Goal: Task Accomplishment & Management: Use online tool/utility

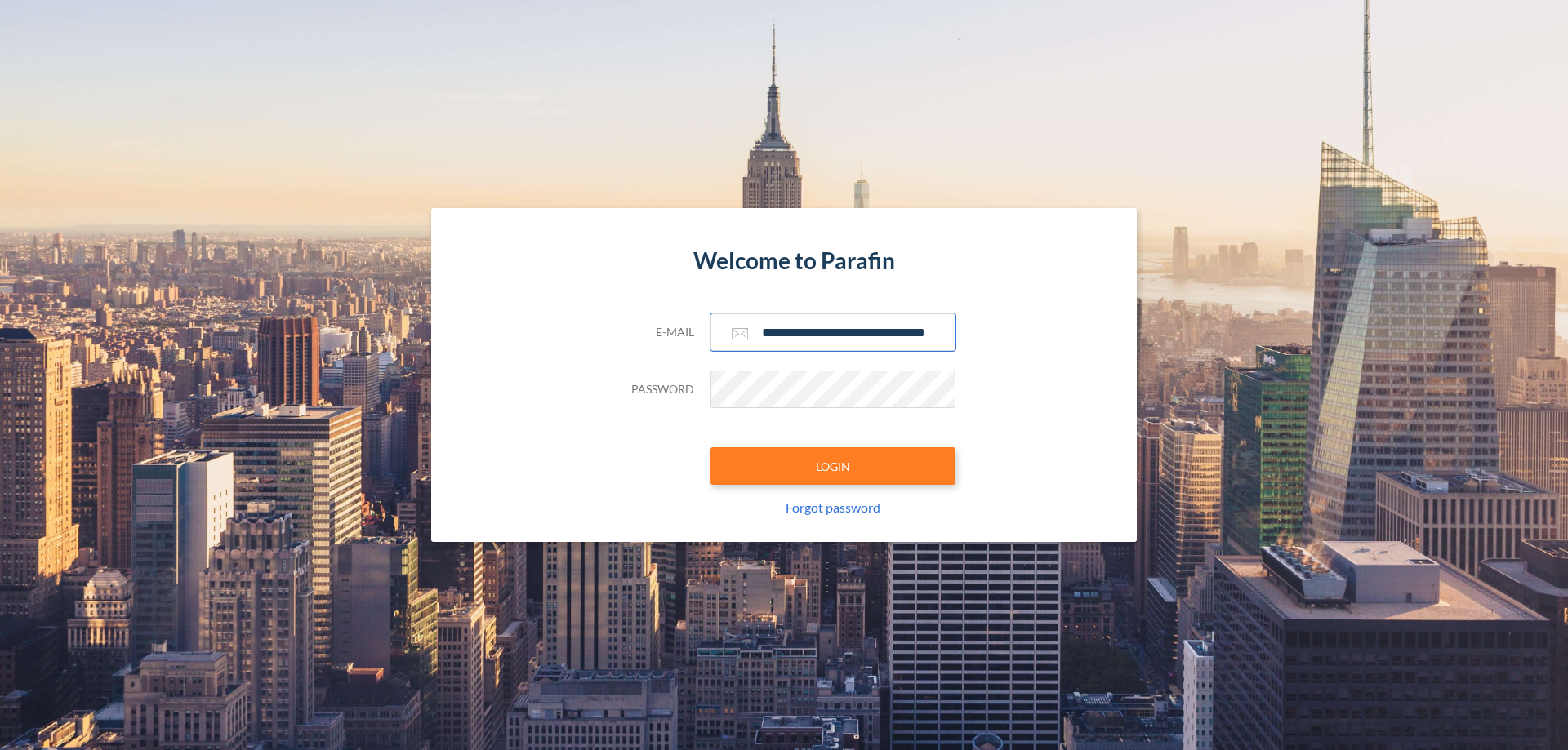
type input "**********"
click at [833, 466] on button "LOGIN" at bounding box center [833, 466] width 245 height 38
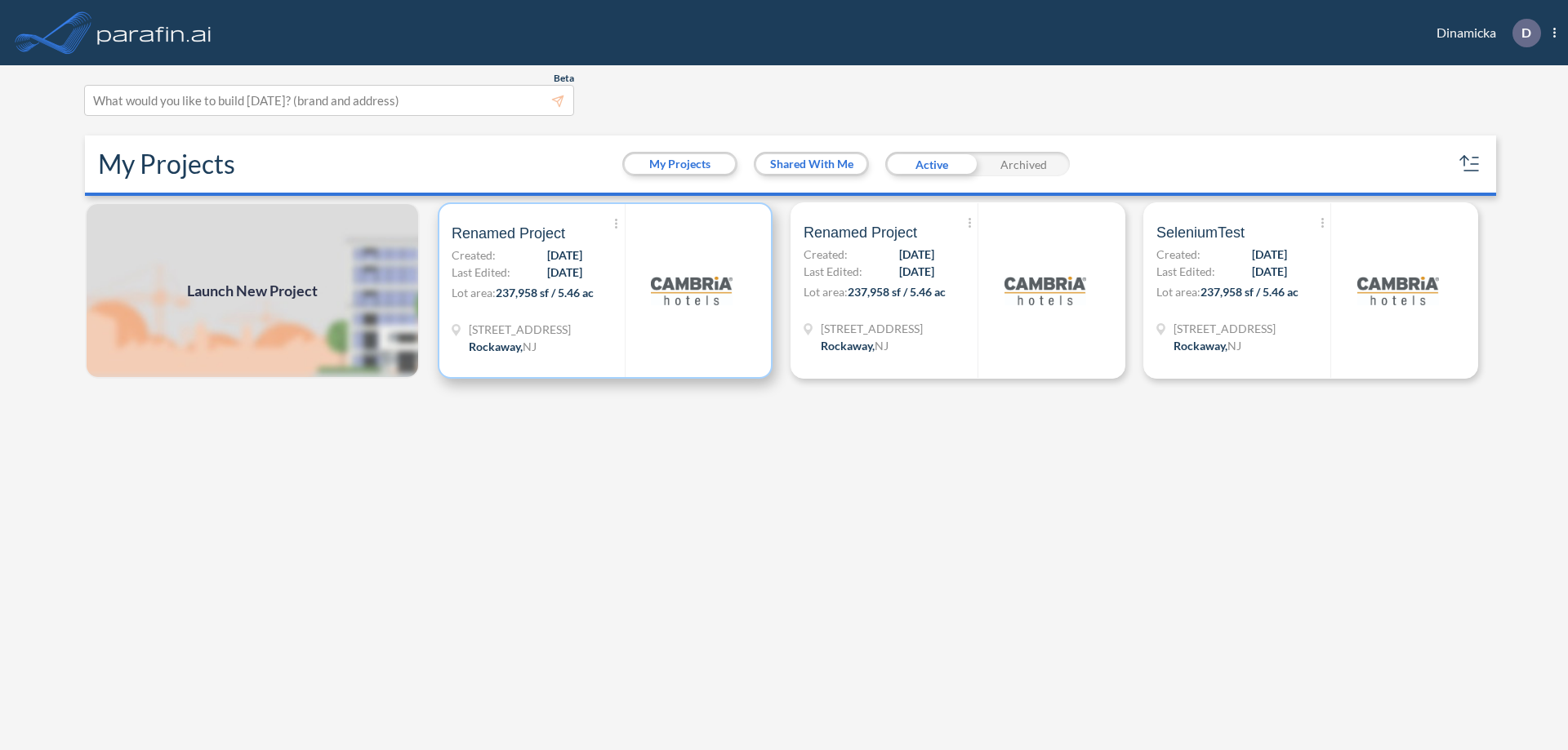
scroll to position [4, 0]
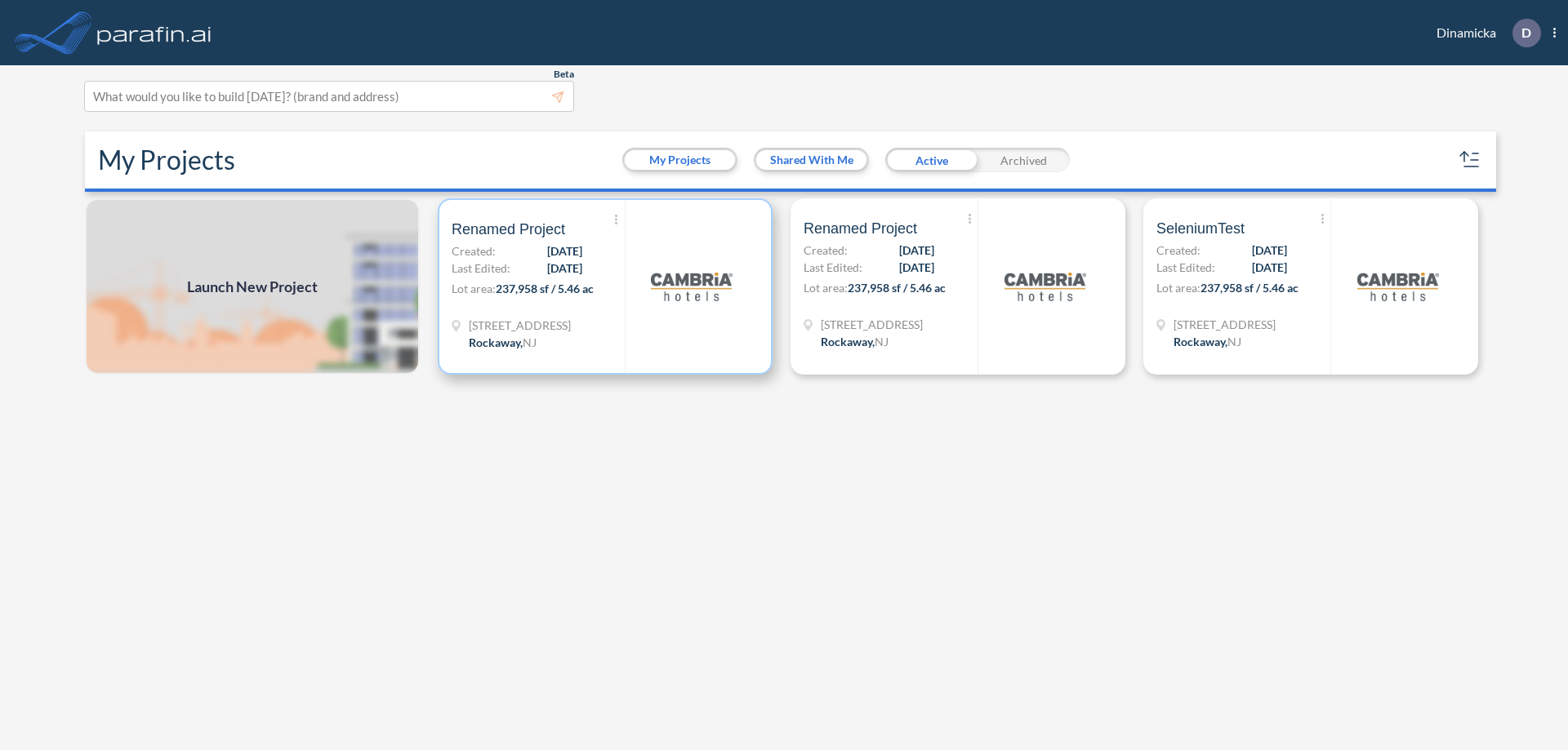
click at [605, 287] on p "Lot area: 237,958 sf / 5.46 ac" at bounding box center [537, 292] width 173 height 24
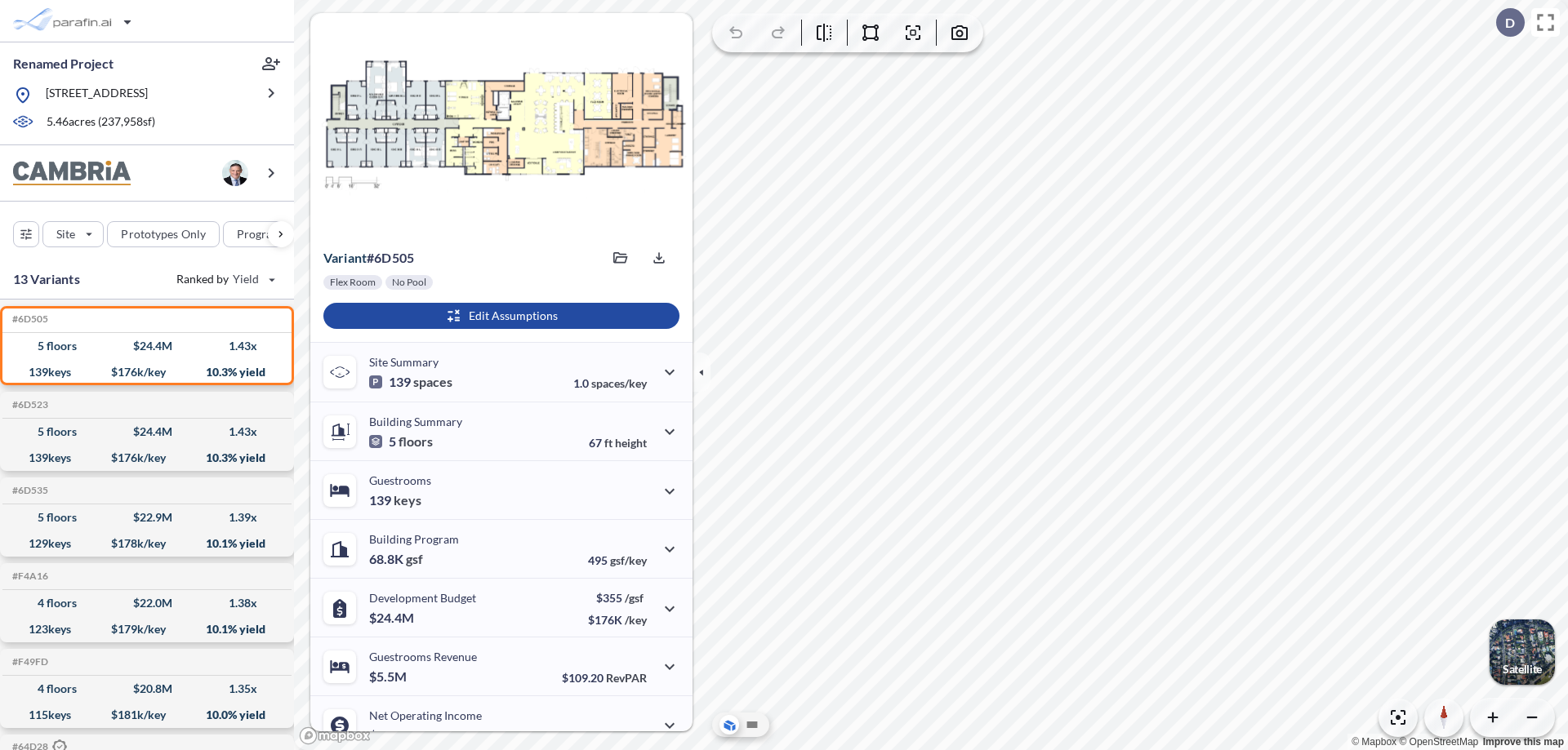
scroll to position [82, 0]
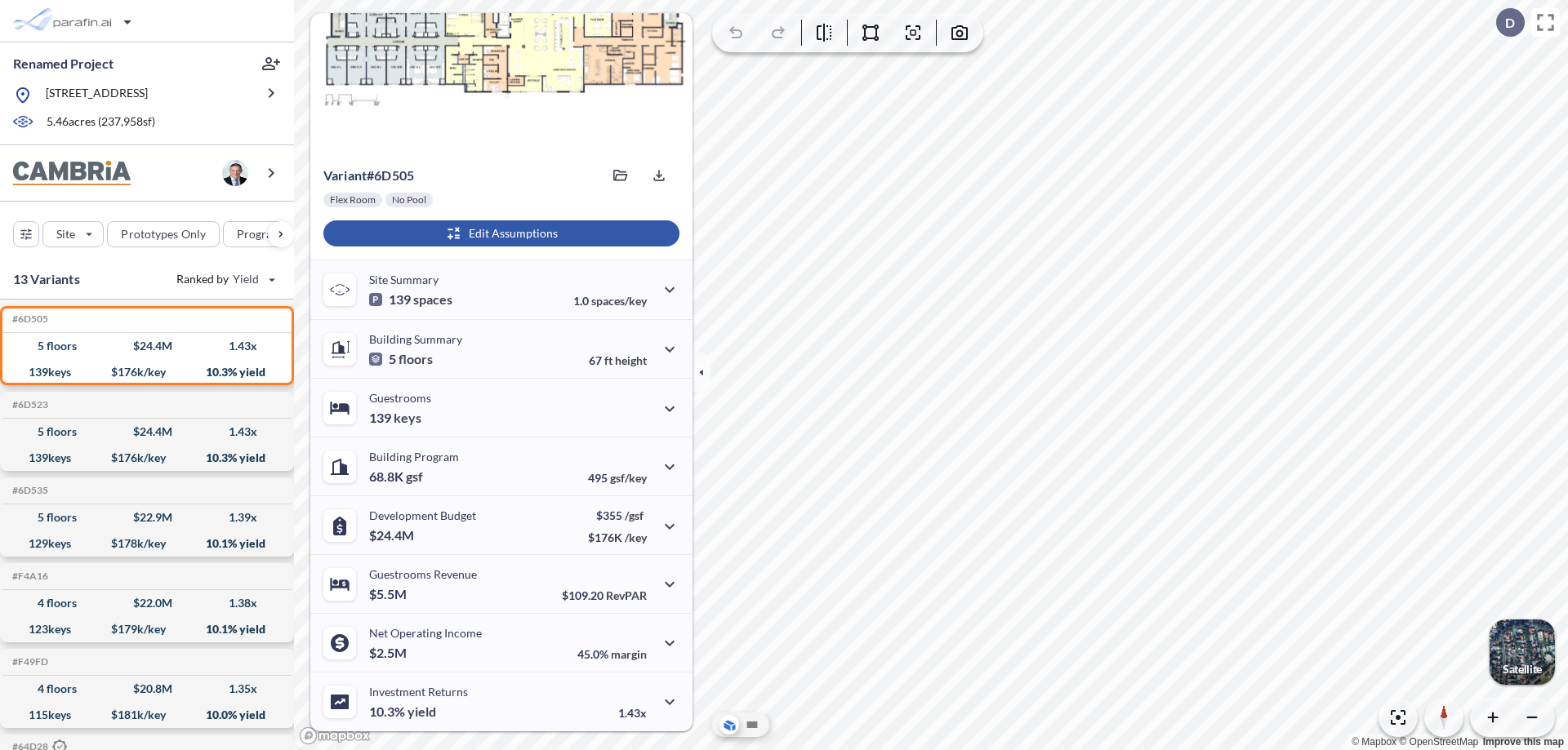
click at [499, 234] on div "button" at bounding box center [501, 234] width 356 height 26
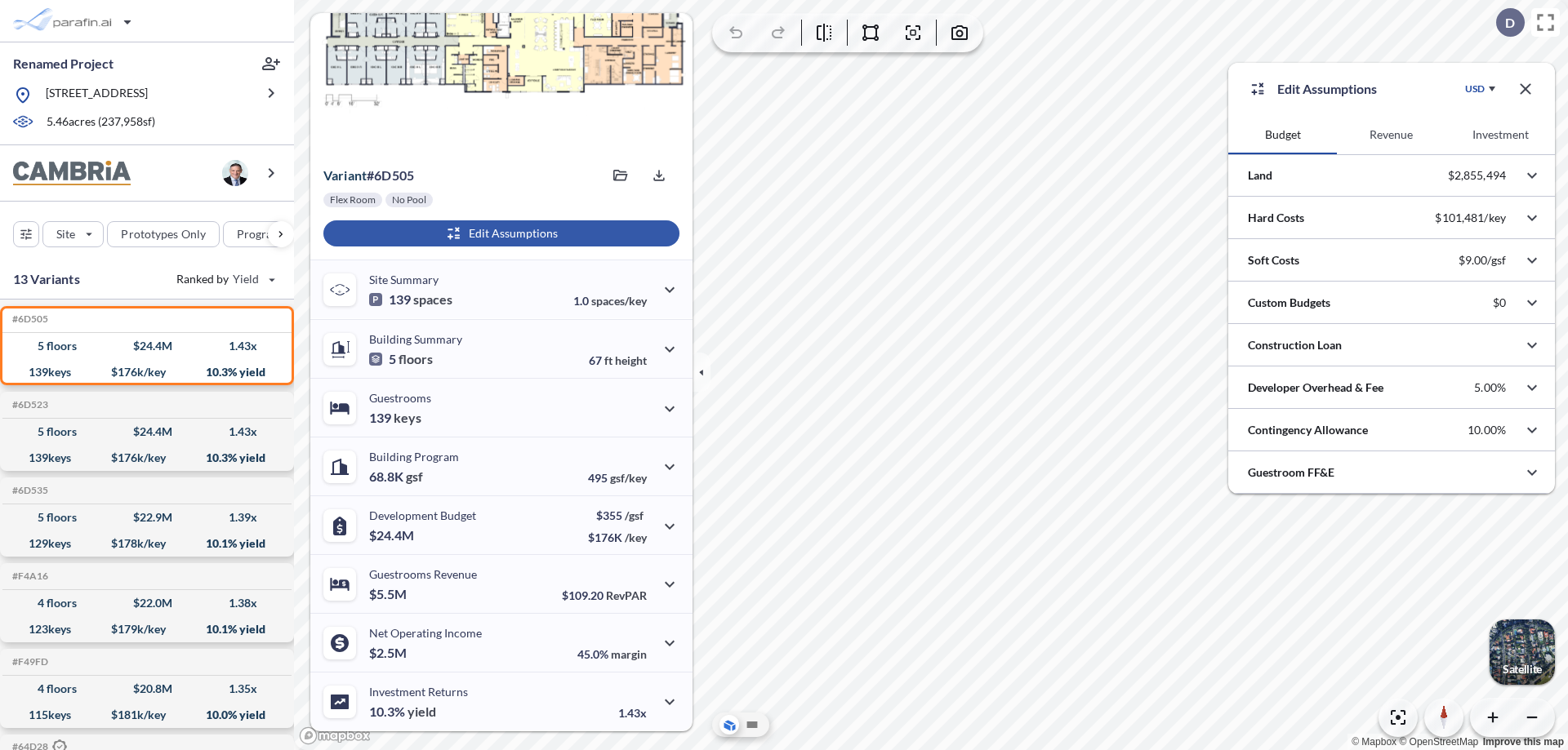
click at [1501, 135] on button "Investment" at bounding box center [1501, 135] width 108 height 40
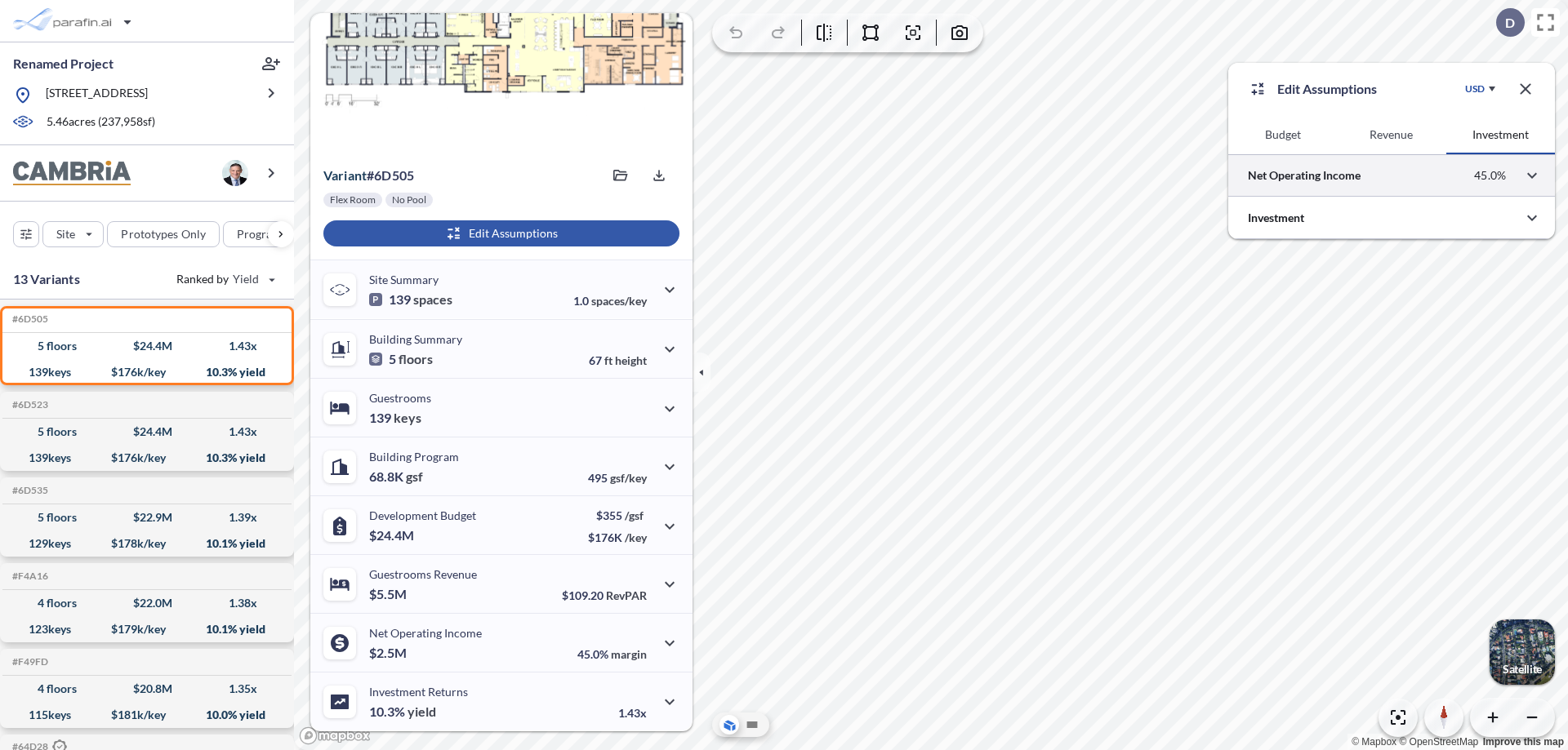
click at [1392, 175] on div at bounding box center [1392, 175] width 327 height 41
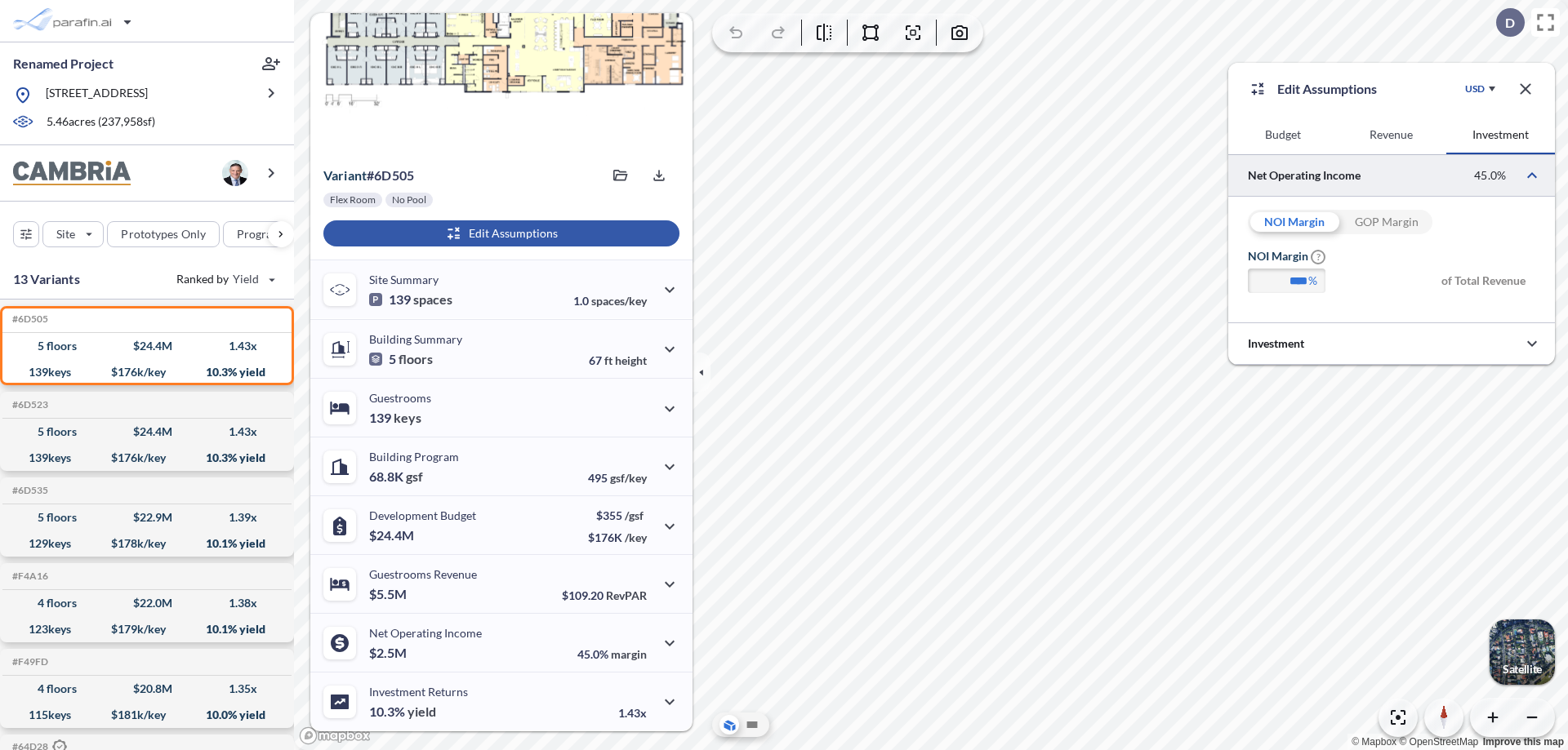
click at [1386, 222] on div "GOP Margin" at bounding box center [1386, 222] width 92 height 25
